Goal: Find specific page/section: Find specific page/section

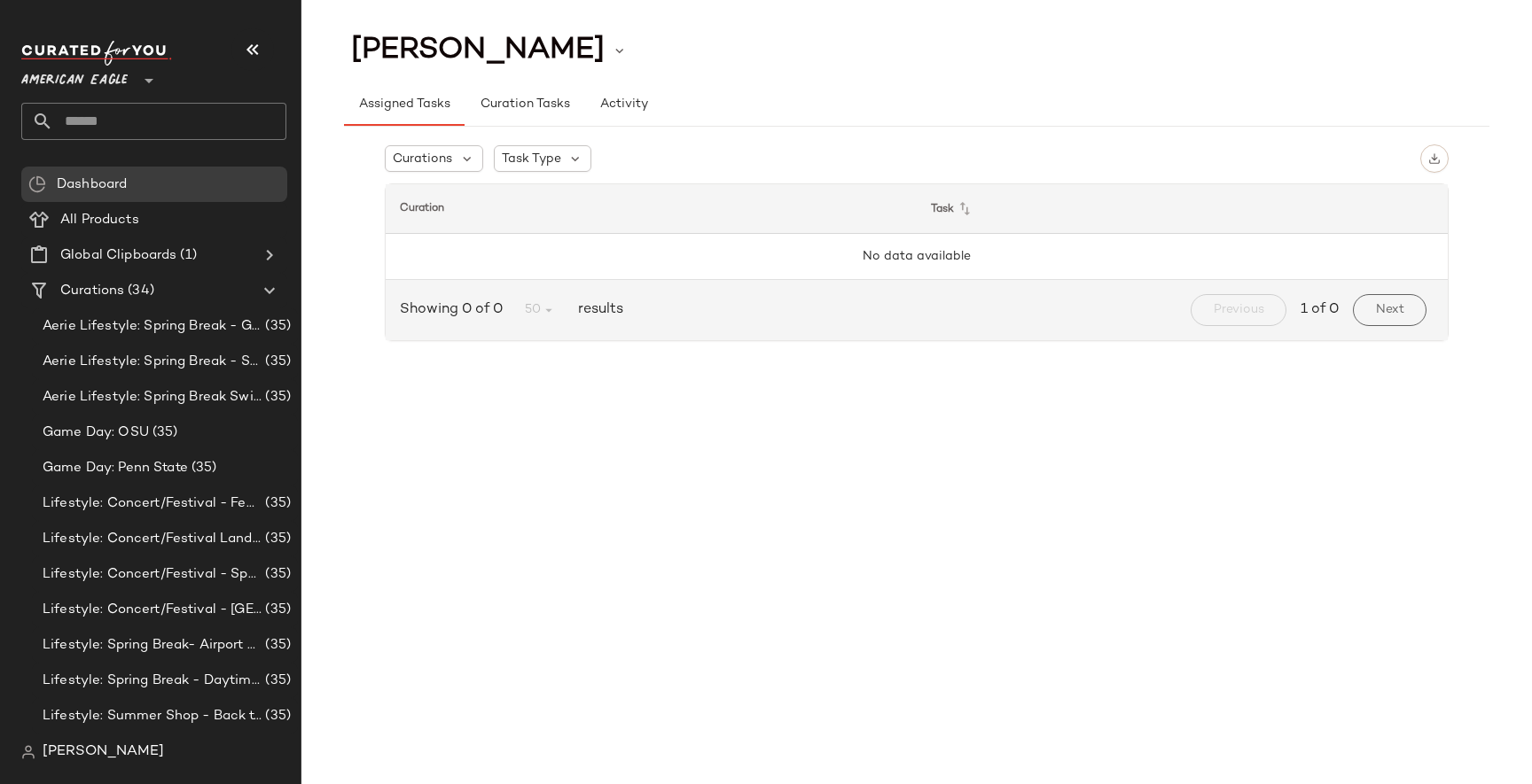
click at [130, 78] on div "American Eagle **" at bounding box center [77, 70] width 114 height 45
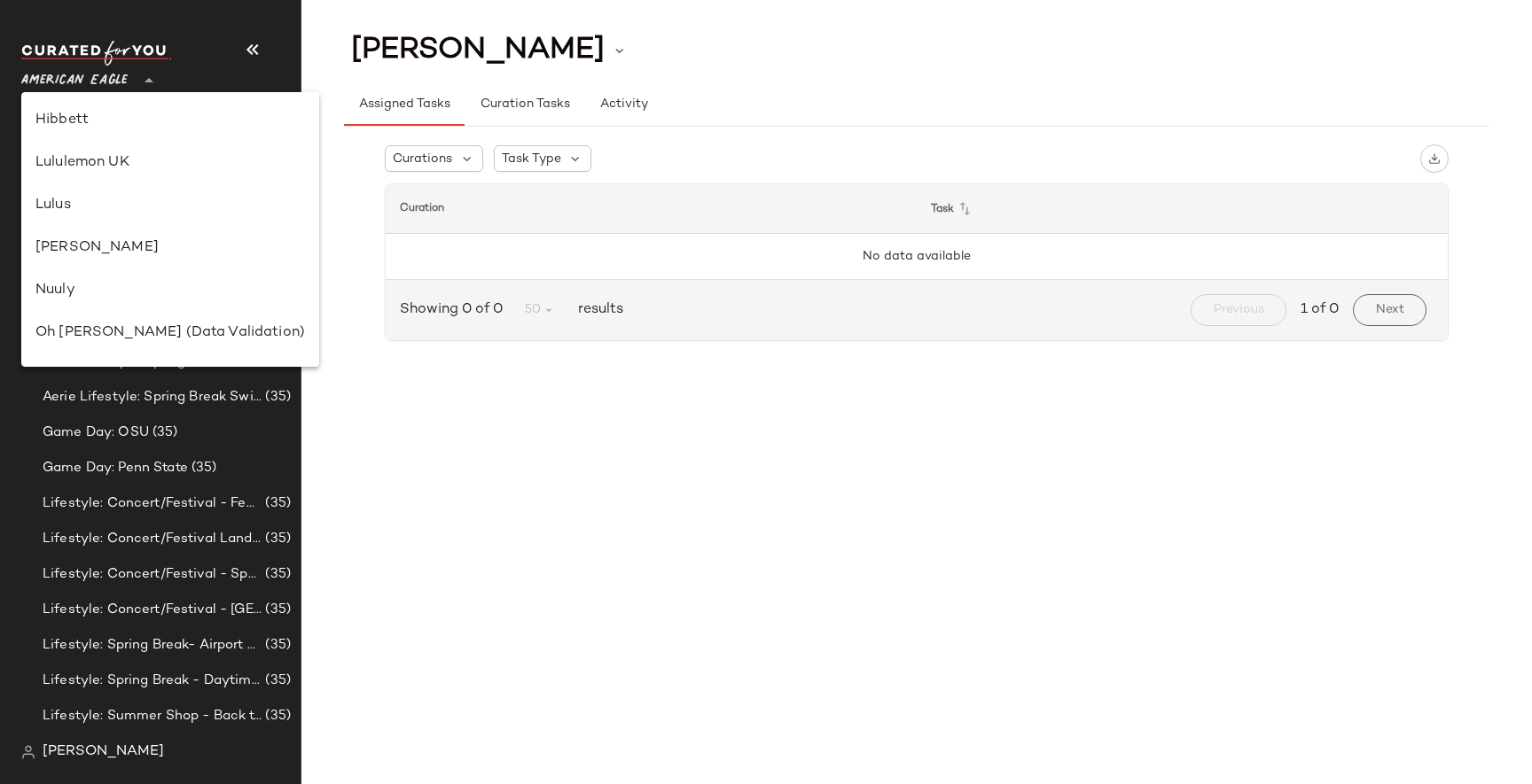
scroll to position [522, 0]
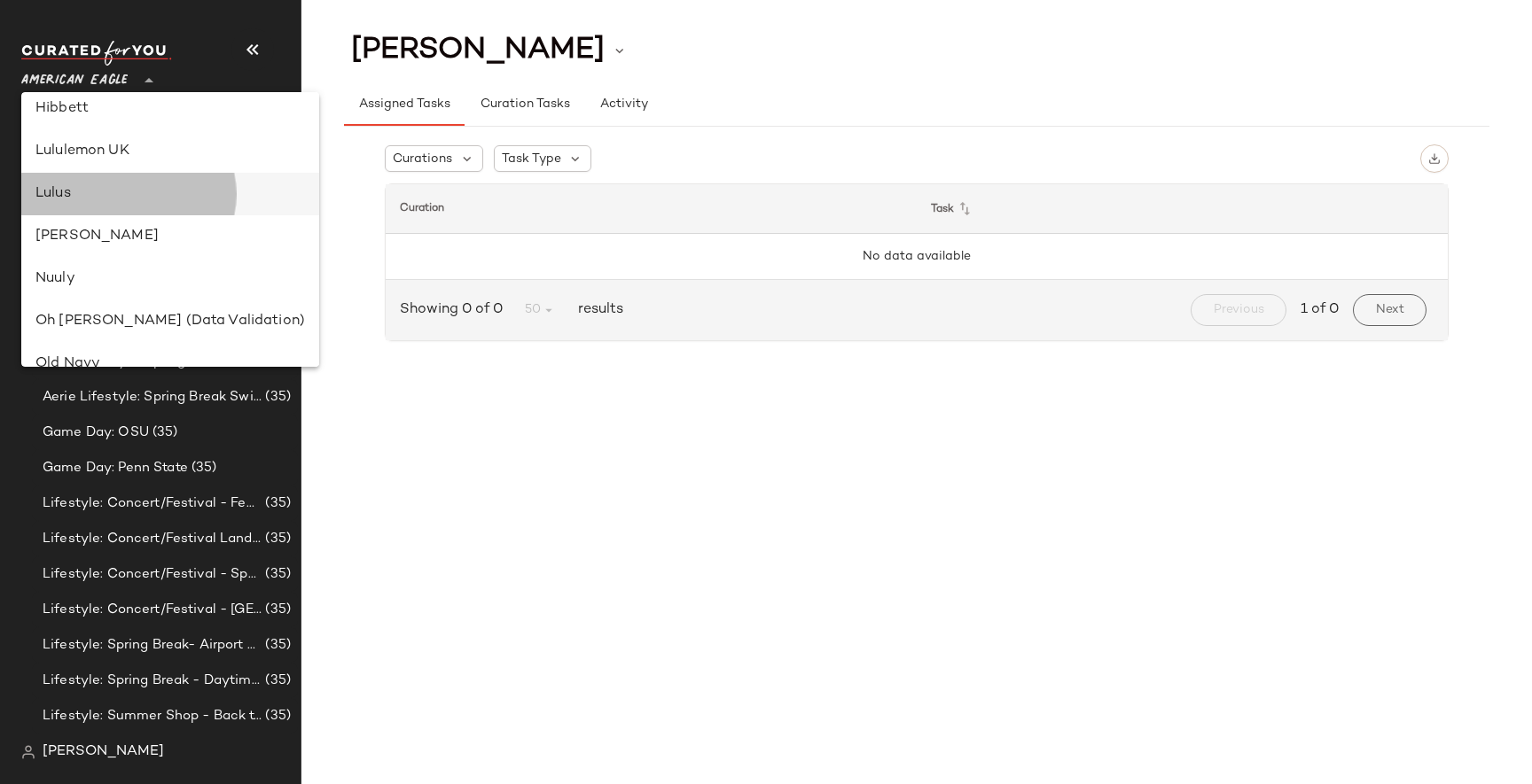
click at [106, 192] on div "Lulus" at bounding box center [170, 193] width 270 height 21
type input "**"
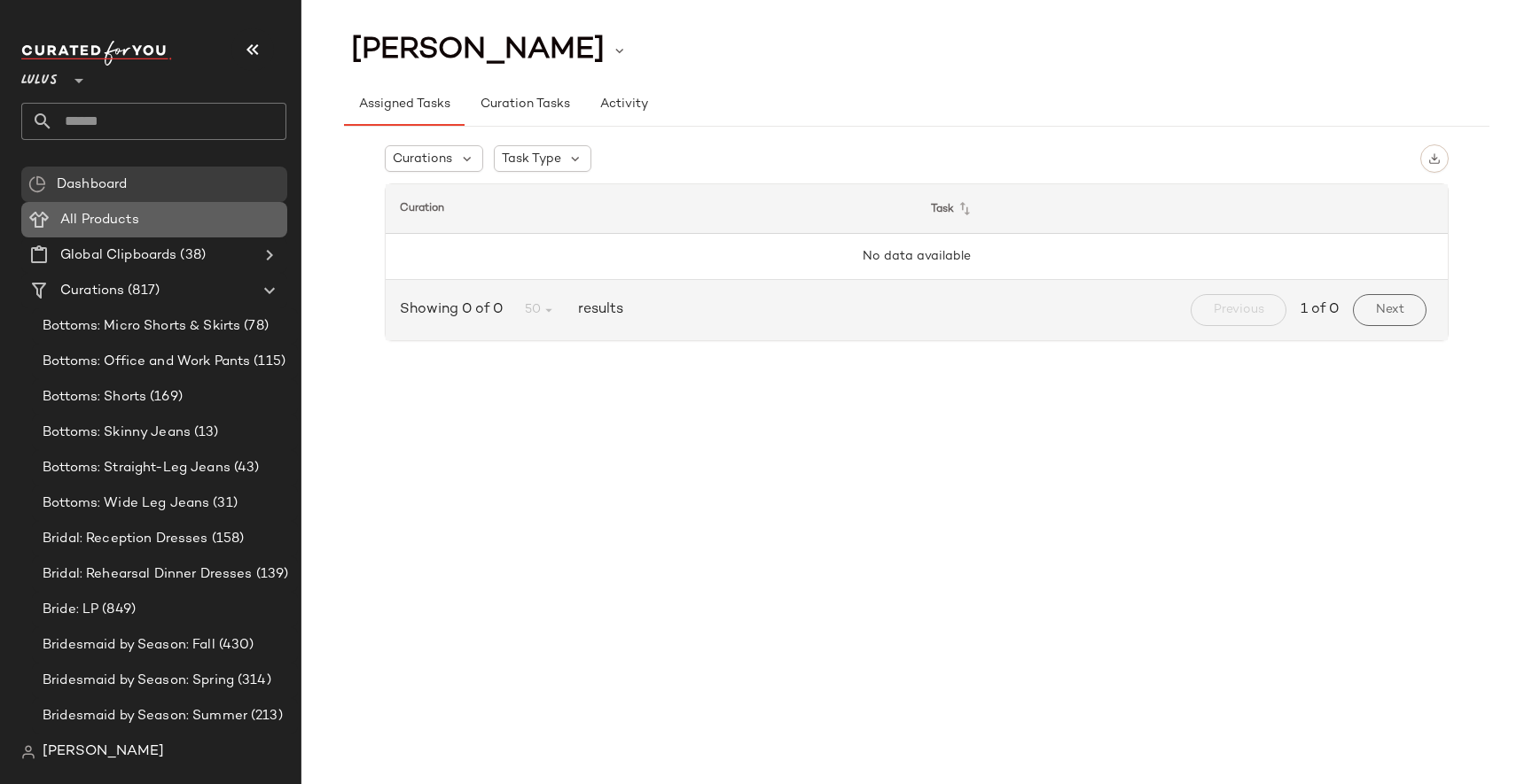
click at [104, 215] on span "All Products" at bounding box center [99, 220] width 79 height 20
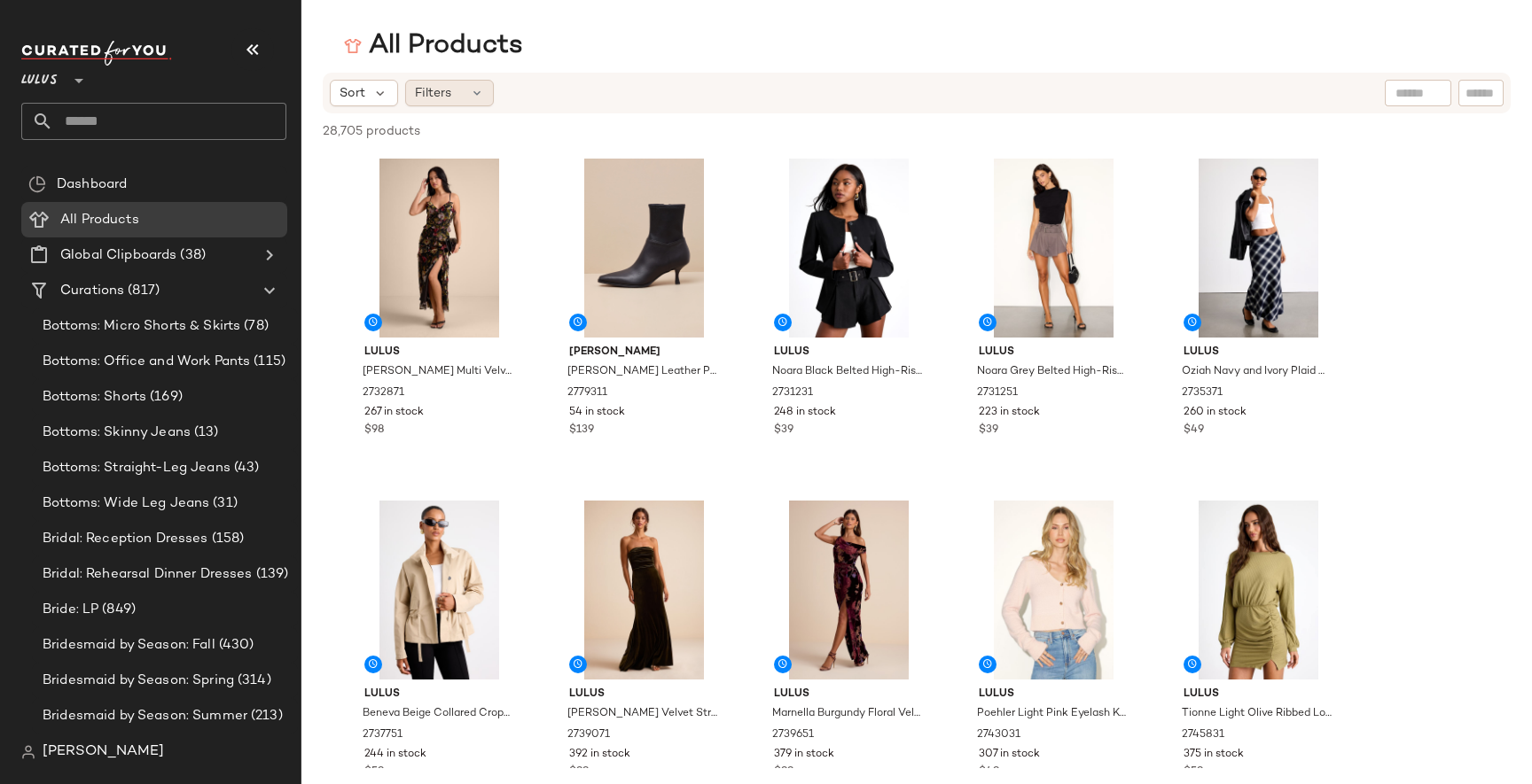
click at [458, 94] on div "Filters" at bounding box center [449, 93] width 88 height 26
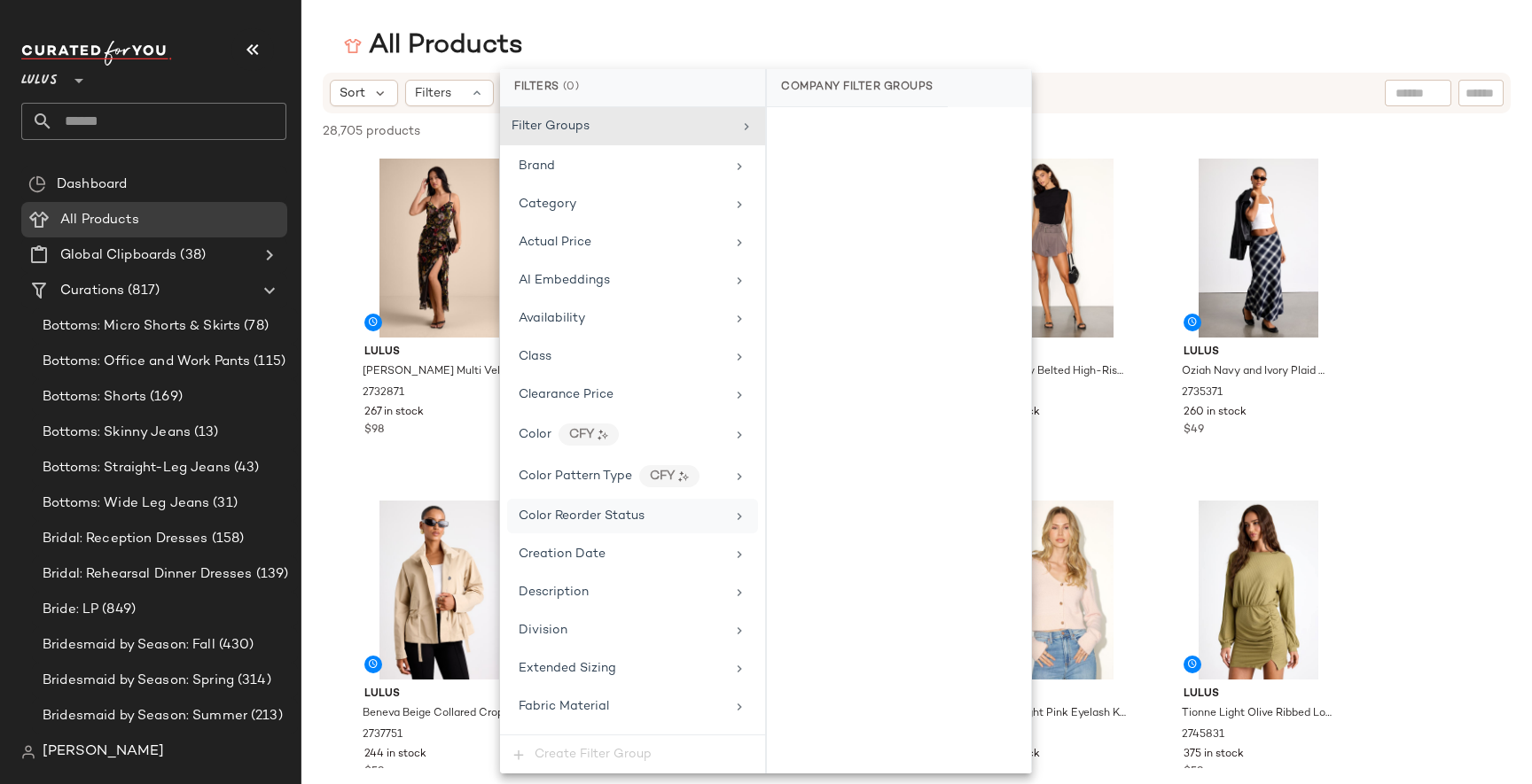
click at [614, 515] on span "Color Reorder Status" at bounding box center [581, 516] width 126 height 14
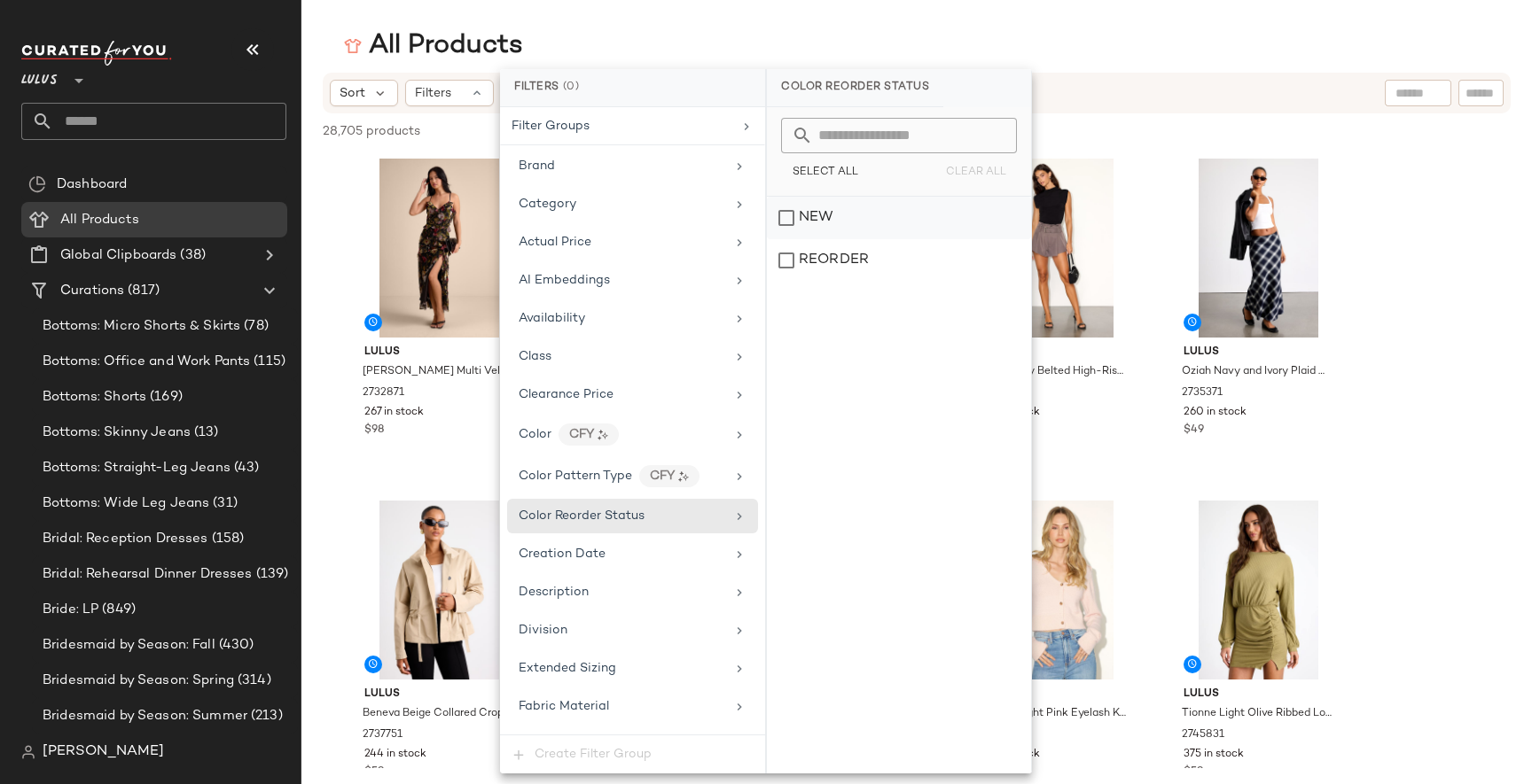
click at [835, 215] on div "NEW" at bounding box center [899, 218] width 264 height 43
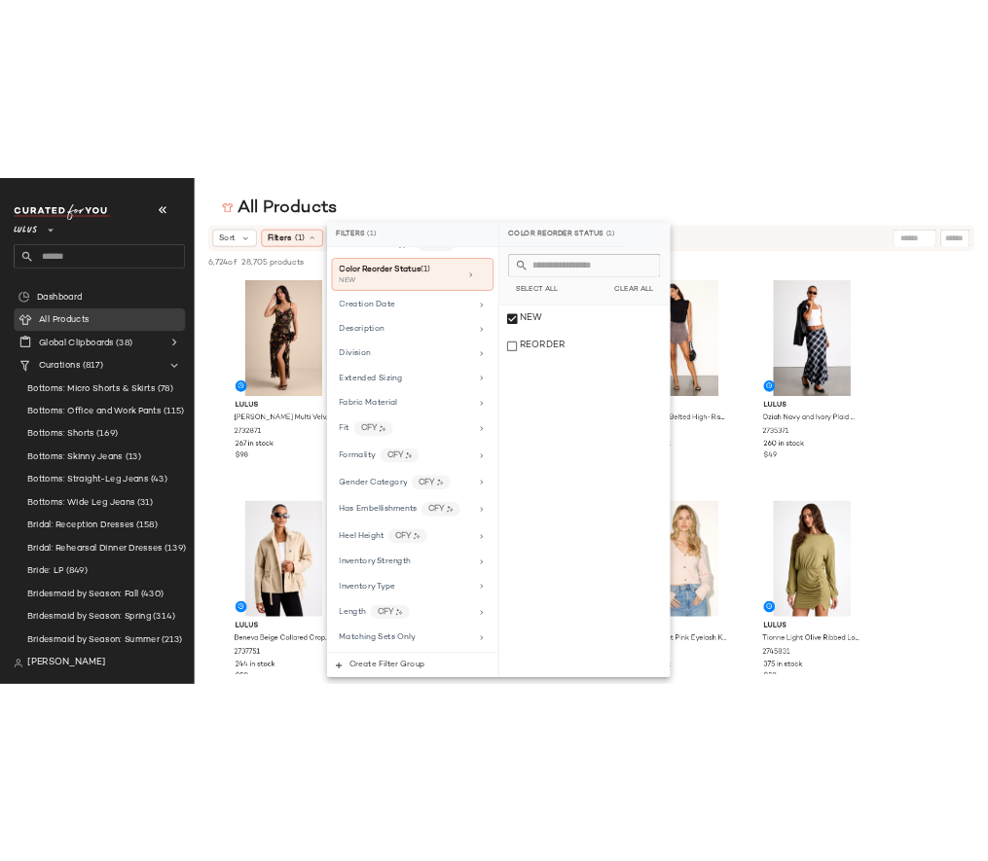
scroll to position [420, 0]
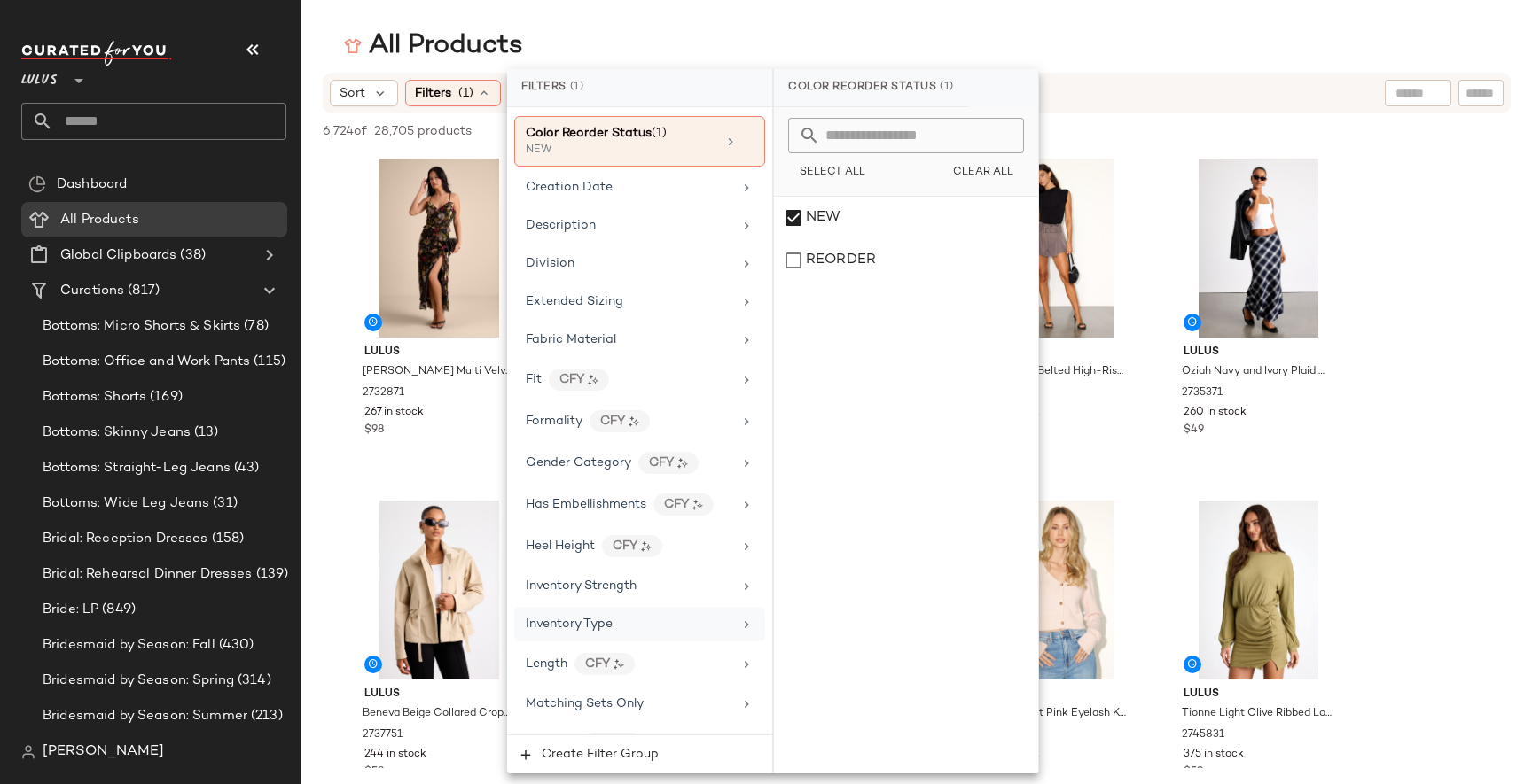
click at [618, 619] on div "Inventory Type" at bounding box center [628, 624] width 207 height 18
click at [844, 263] on div "Reorder" at bounding box center [906, 260] width 264 height 43
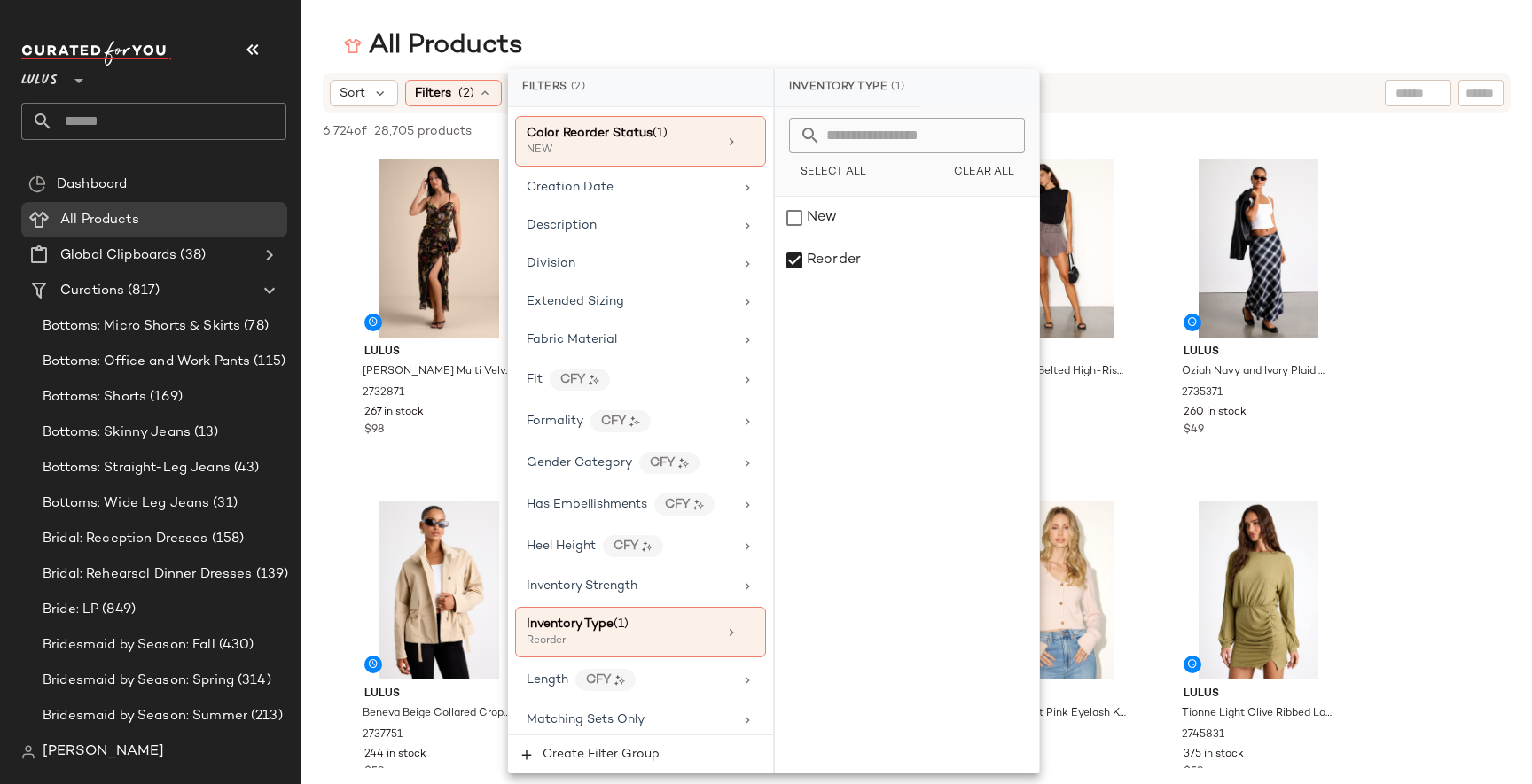
click at [1160, 37] on div "All Products" at bounding box center [916, 46] width 1231 height 36
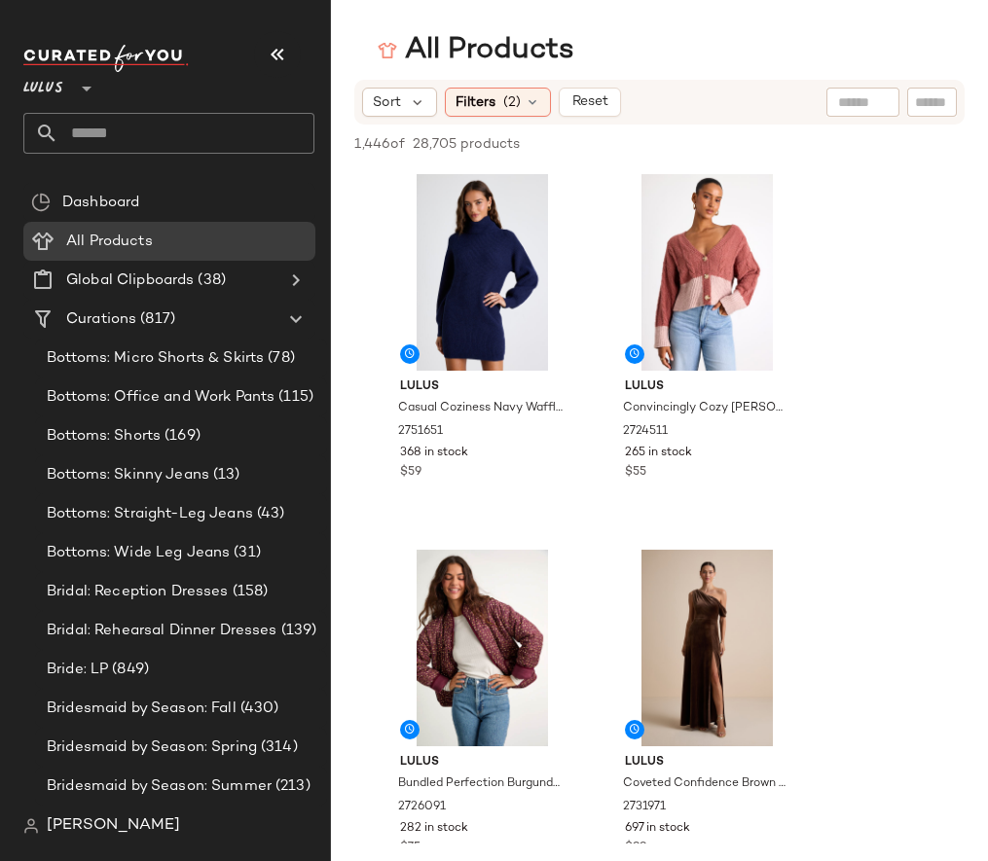
click at [775, 57] on div "All Products" at bounding box center [659, 50] width 657 height 39
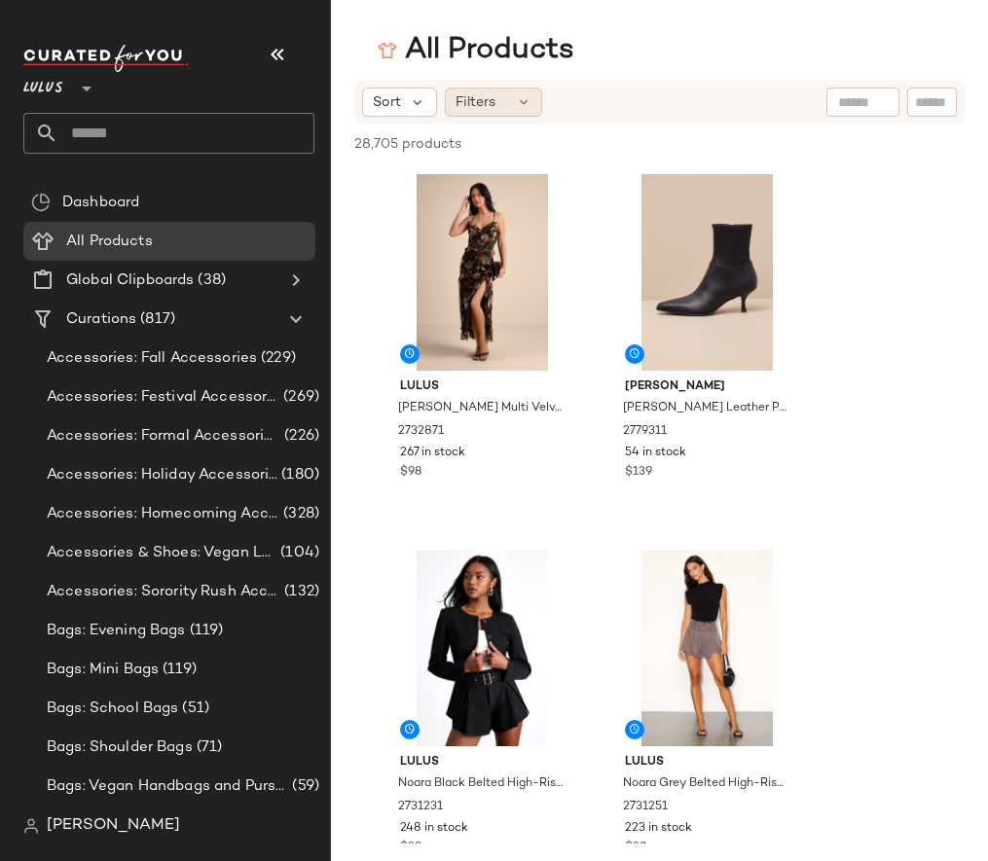
click at [490, 106] on span "Filters" at bounding box center [475, 102] width 40 height 20
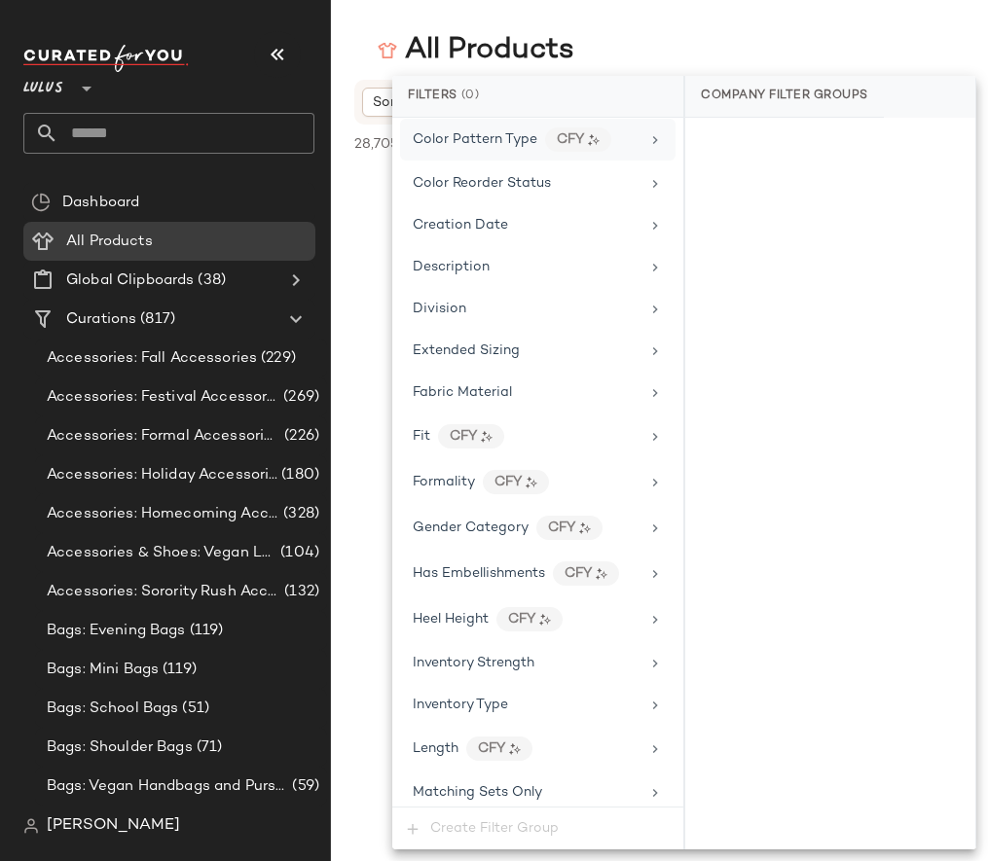
scroll to position [392, 0]
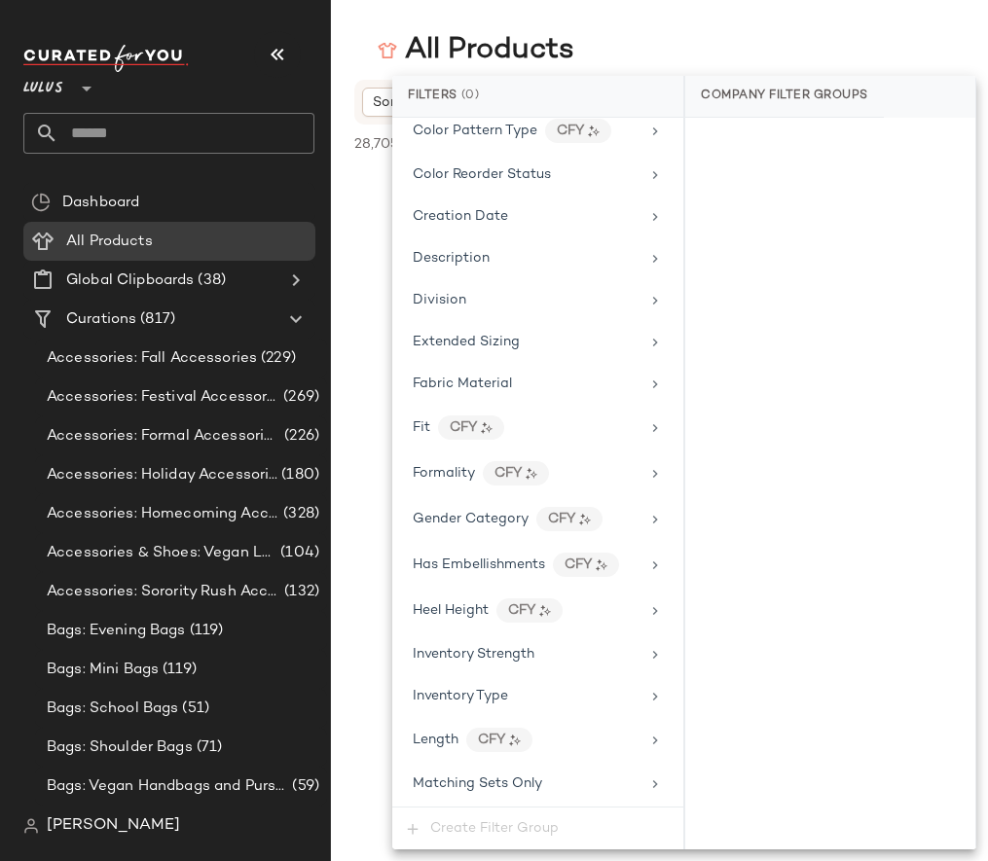
click at [640, 36] on div "All Products" at bounding box center [659, 50] width 657 height 39
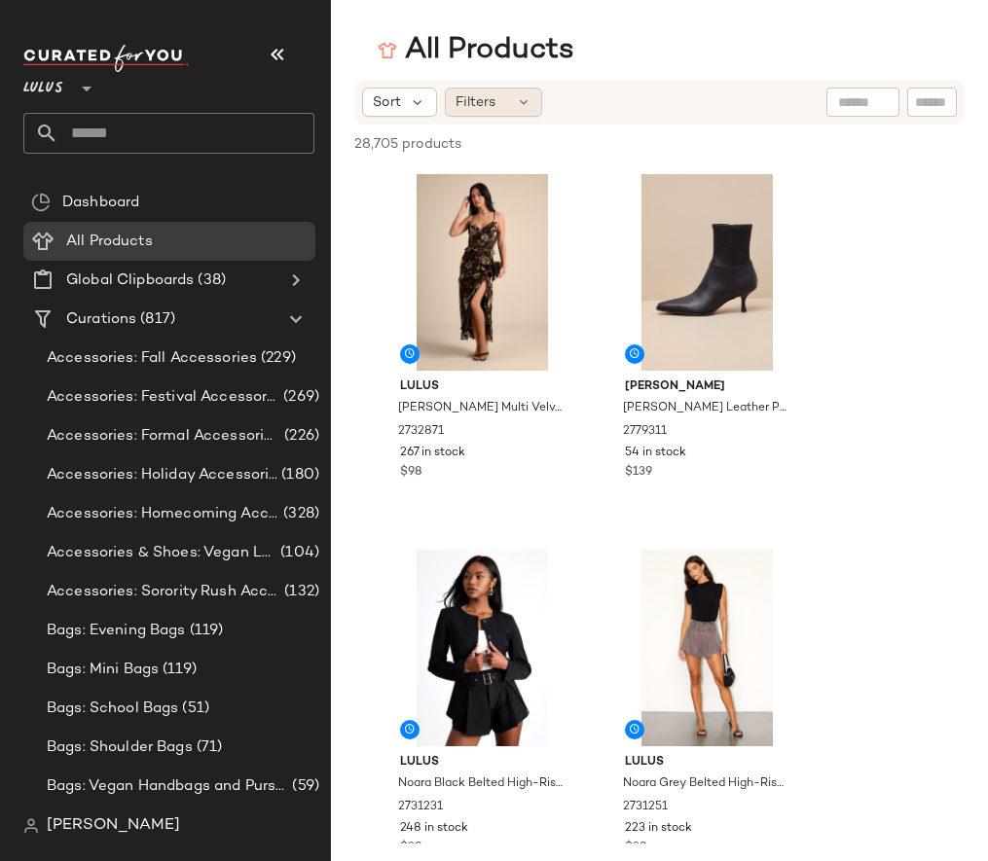
click at [500, 105] on div "Filters" at bounding box center [493, 102] width 97 height 29
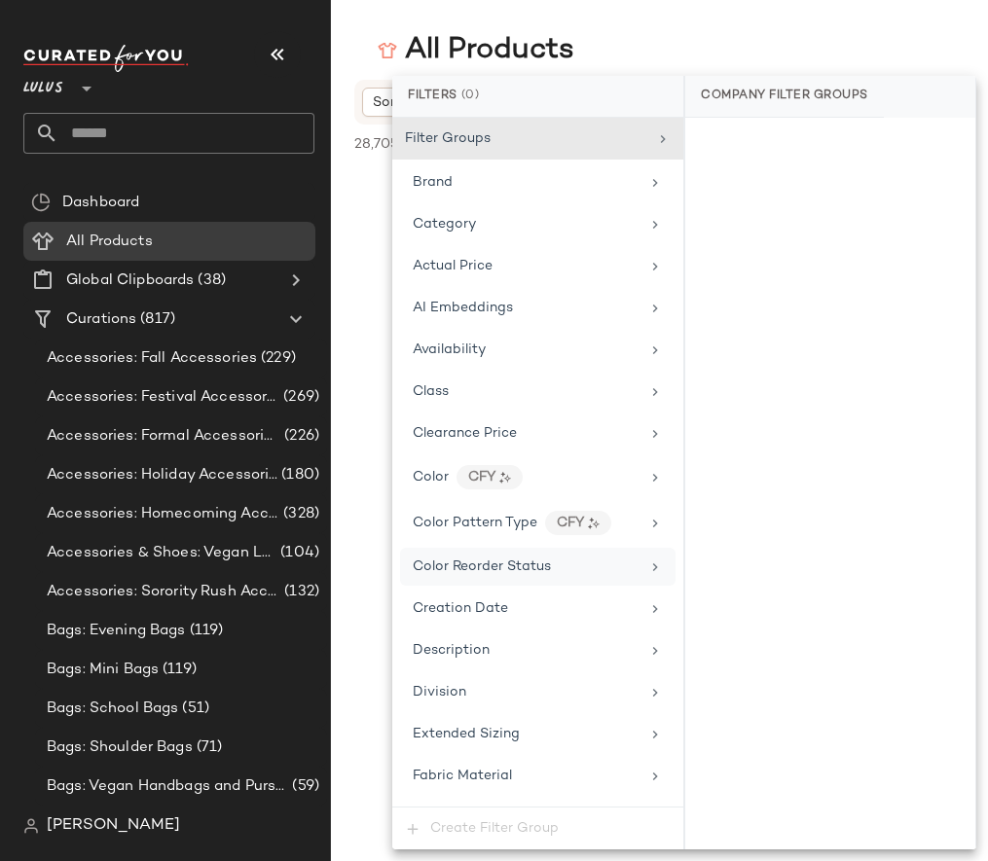
click at [529, 573] on span "Color Reorder Status" at bounding box center [482, 567] width 138 height 15
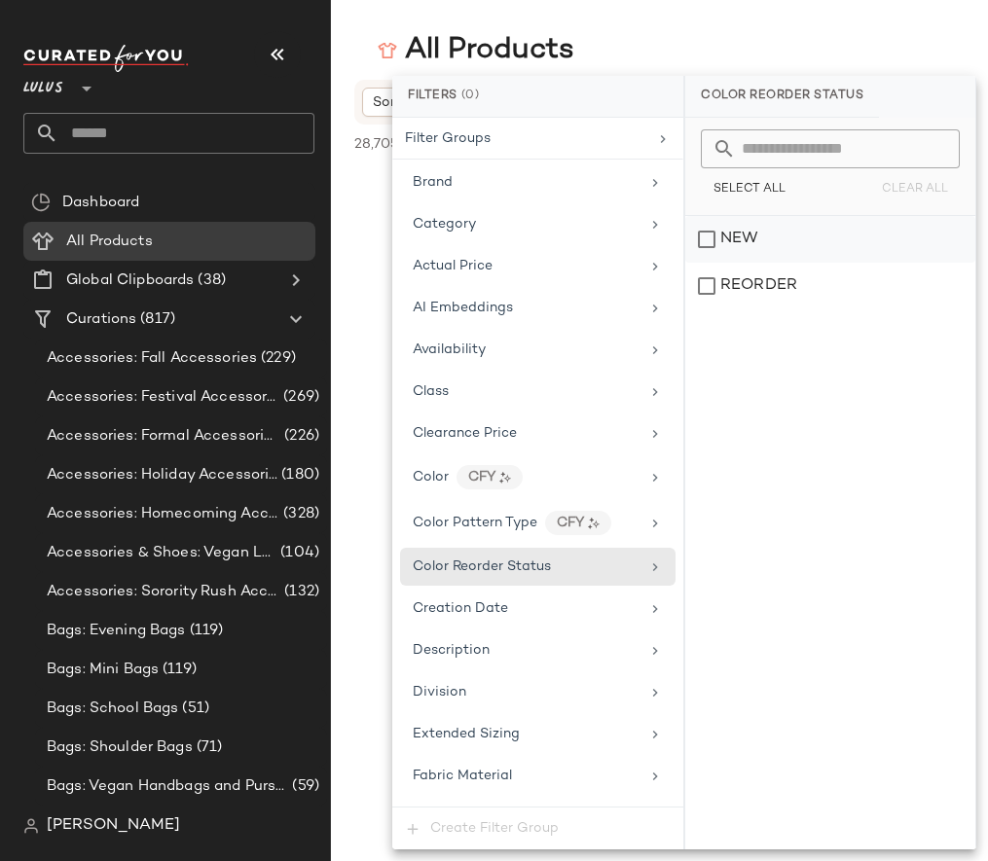
click at [743, 246] on div "NEW" at bounding box center [830, 239] width 290 height 47
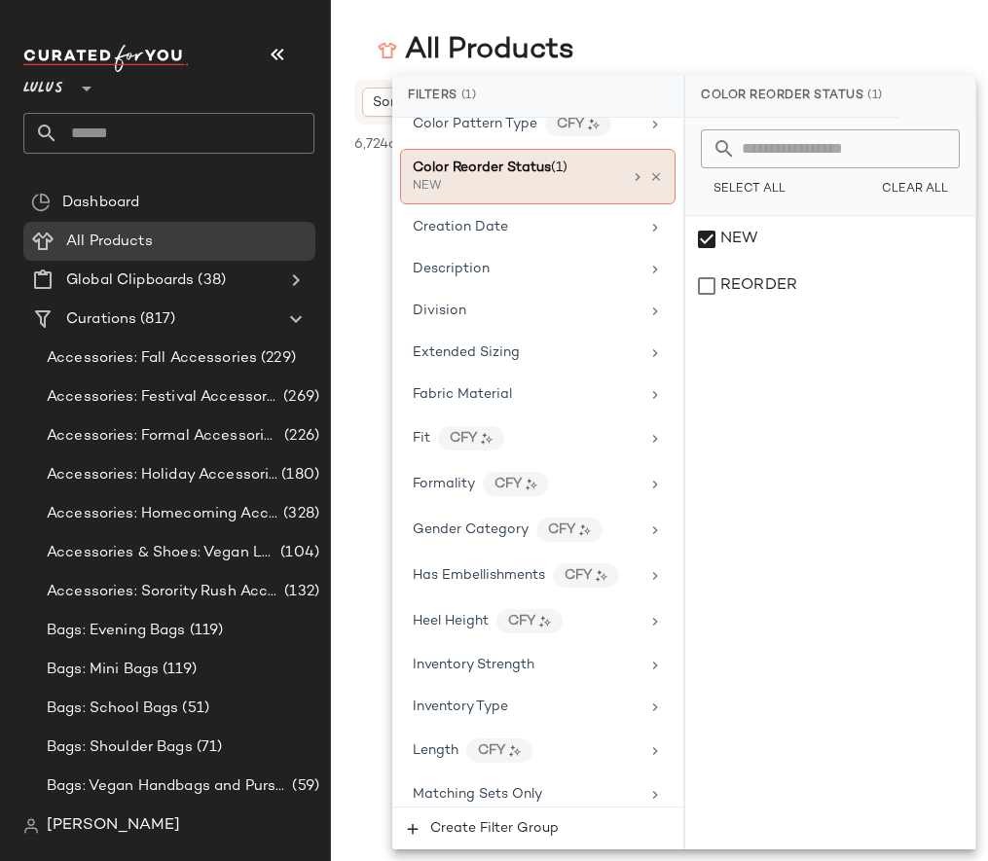
scroll to position [418, 0]
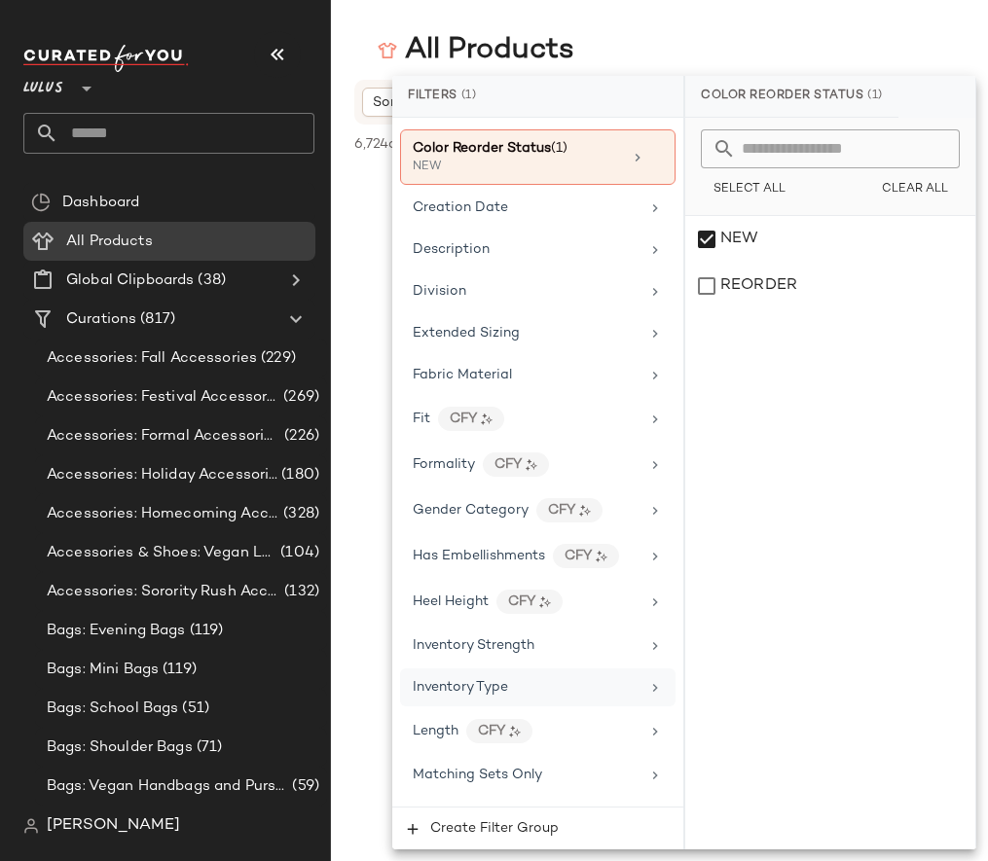
click at [480, 687] on span "Inventory Type" at bounding box center [460, 687] width 95 height 15
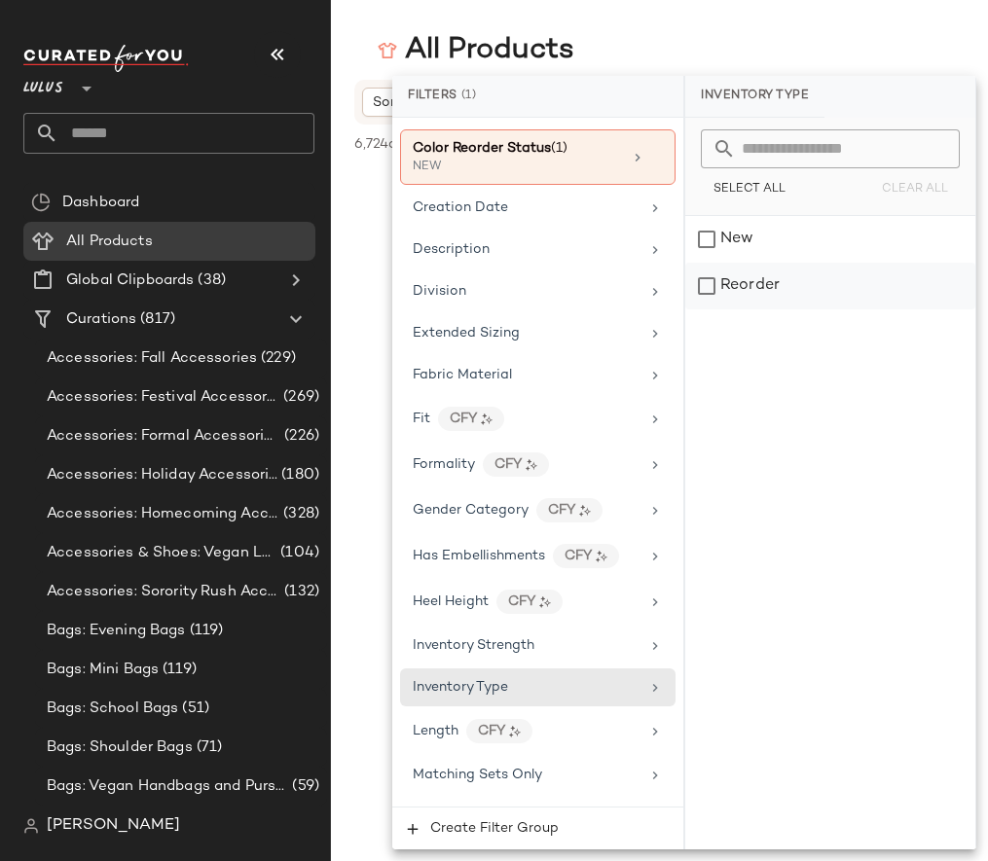
click at [733, 295] on div "Reorder" at bounding box center [830, 286] width 290 height 47
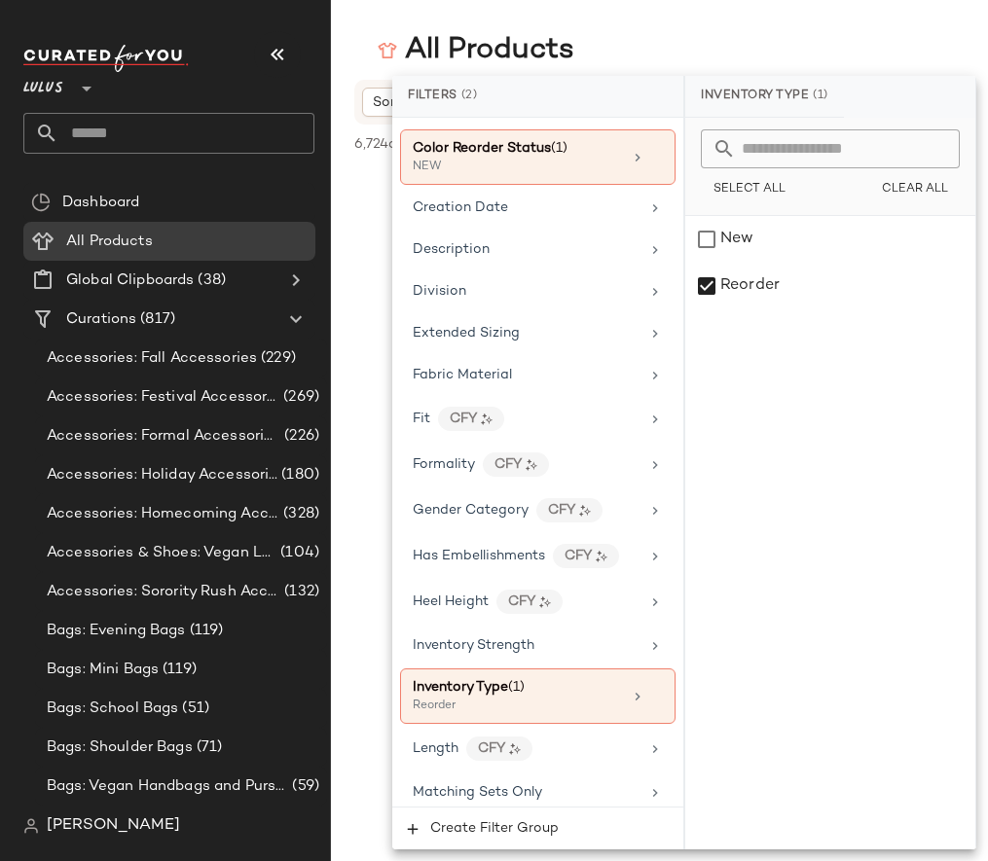
click at [668, 36] on div "All Products" at bounding box center [659, 50] width 657 height 39
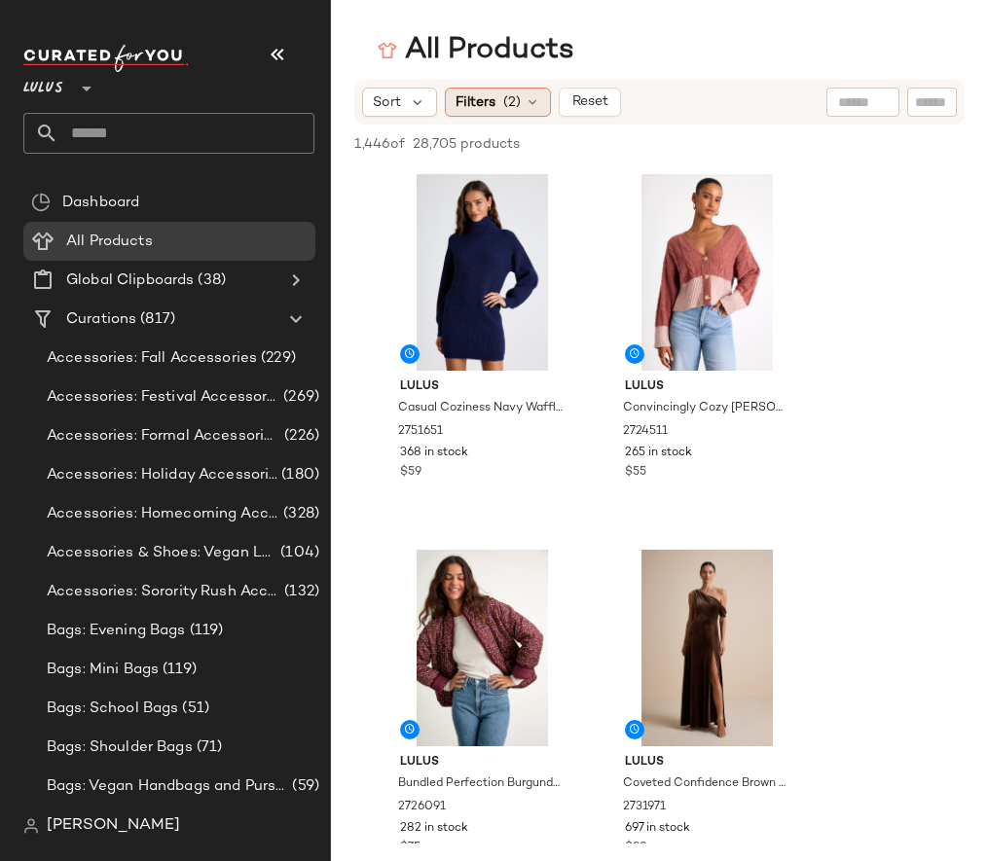
click at [528, 104] on icon at bounding box center [533, 102] width 16 height 16
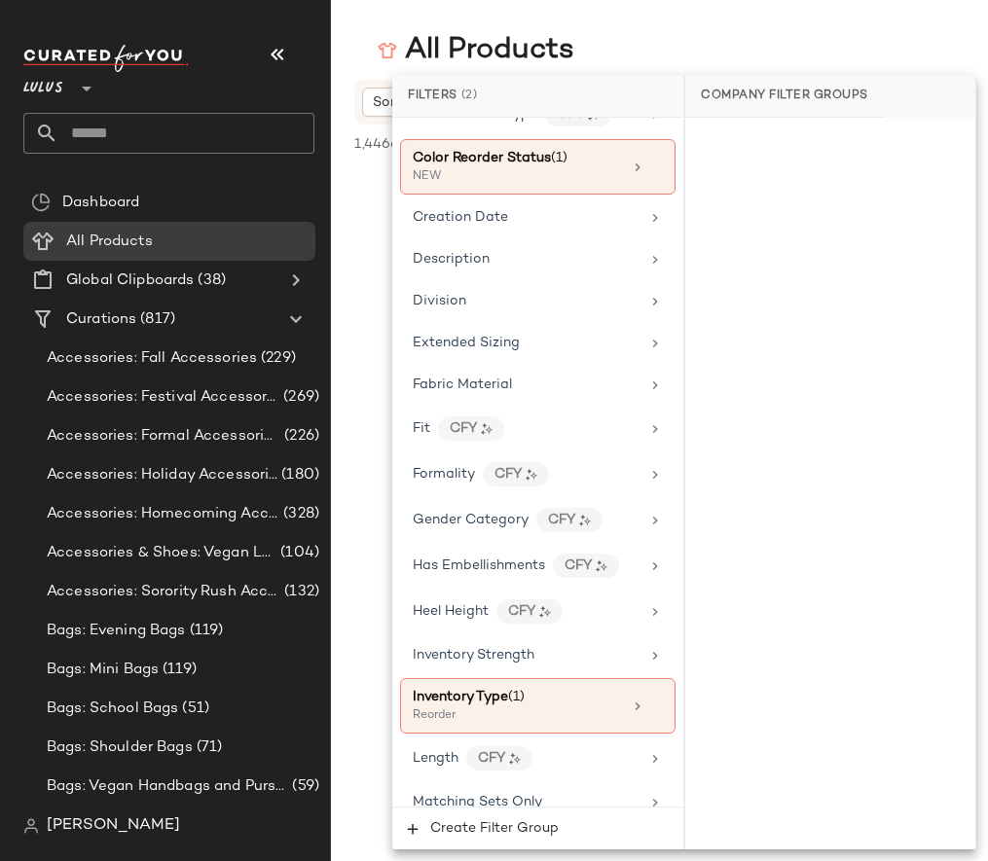
scroll to position [400, 0]
